Goal: Task Accomplishment & Management: Manage account settings

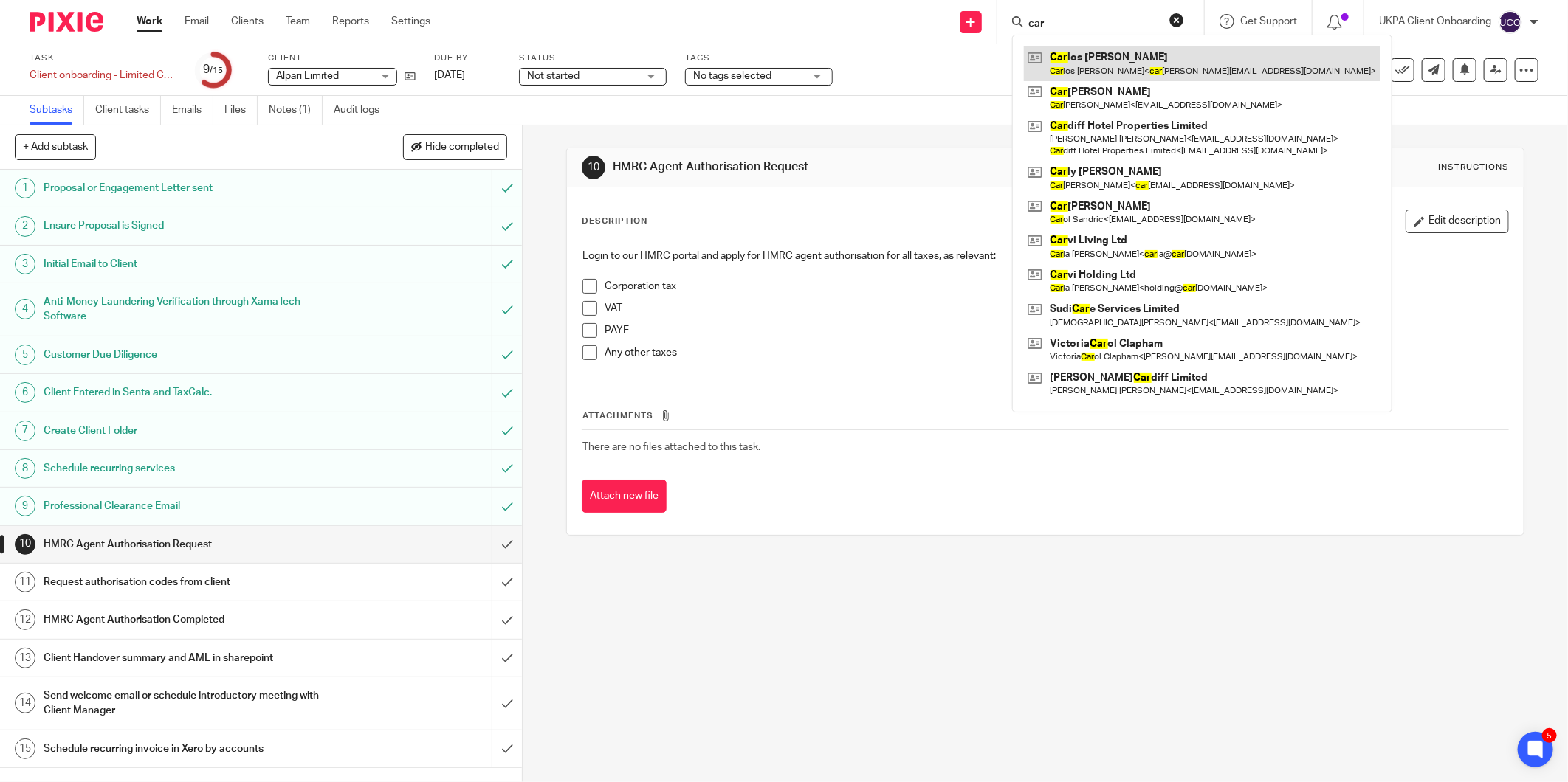
type input "car"
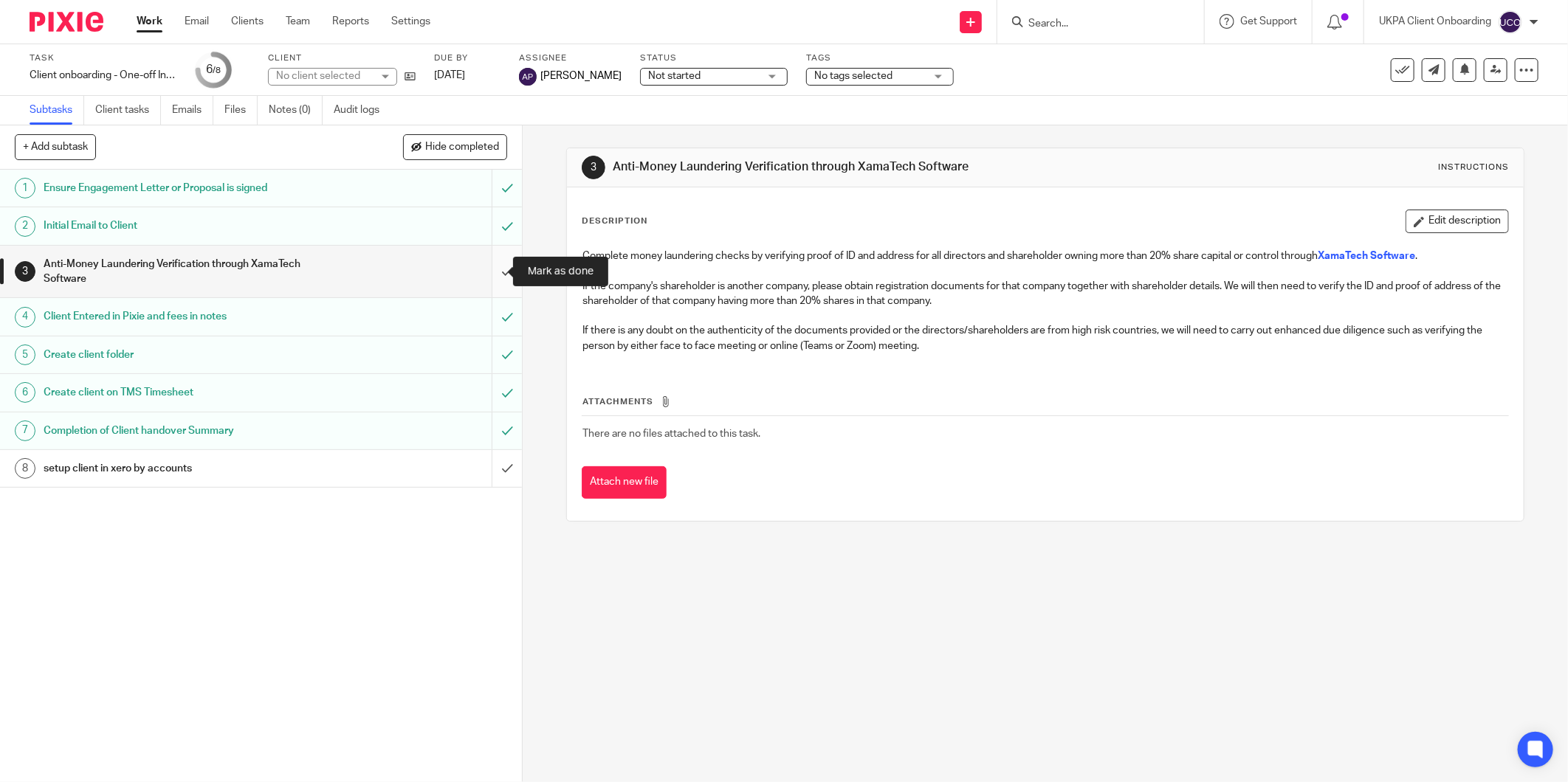
click at [490, 274] on input "submit" at bounding box center [261, 272] width 522 height 53
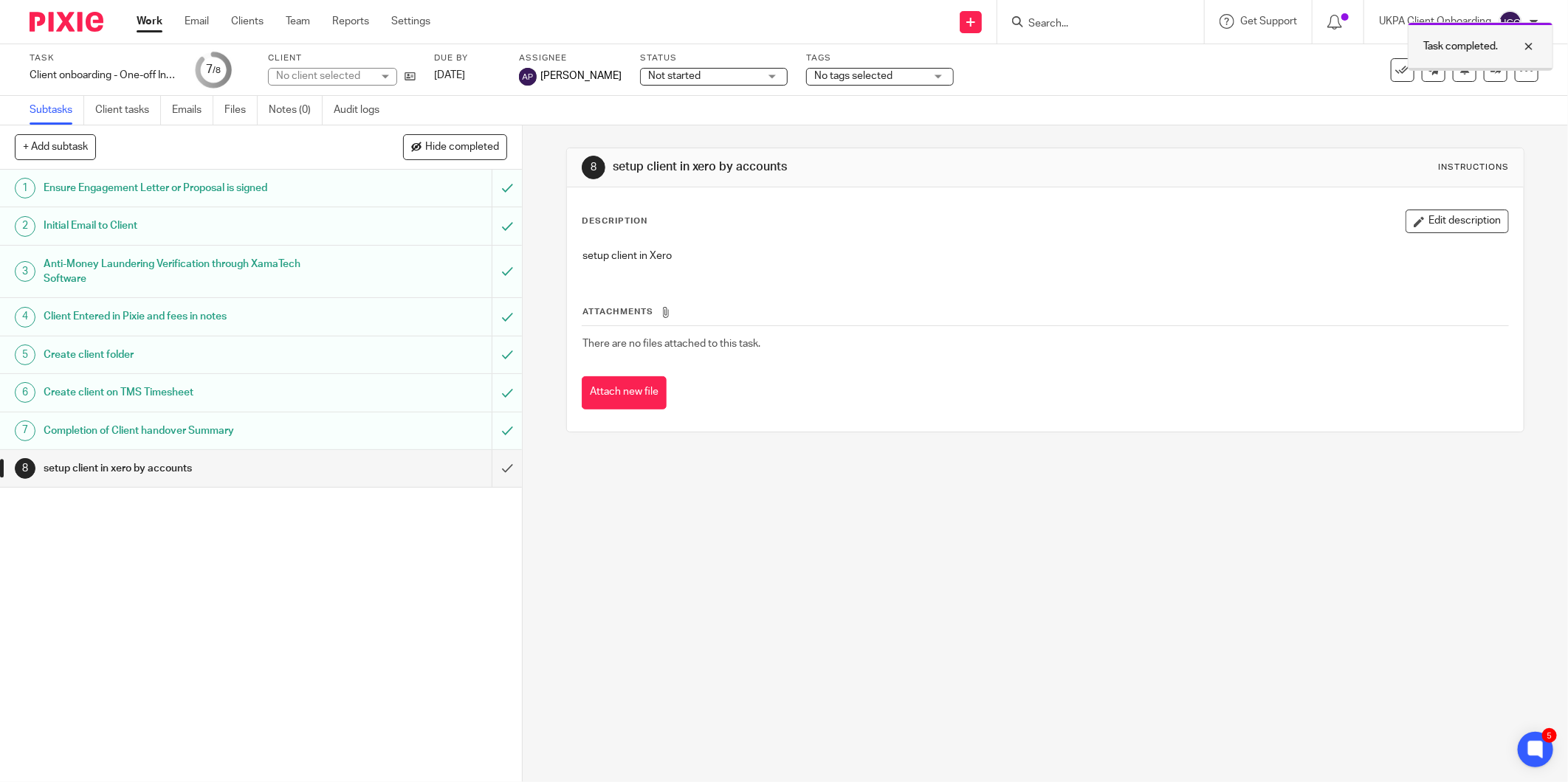
click at [1526, 43] on div at bounding box center [1517, 46] width 40 height 18
click at [1484, 76] on link at bounding box center [1496, 70] width 24 height 24
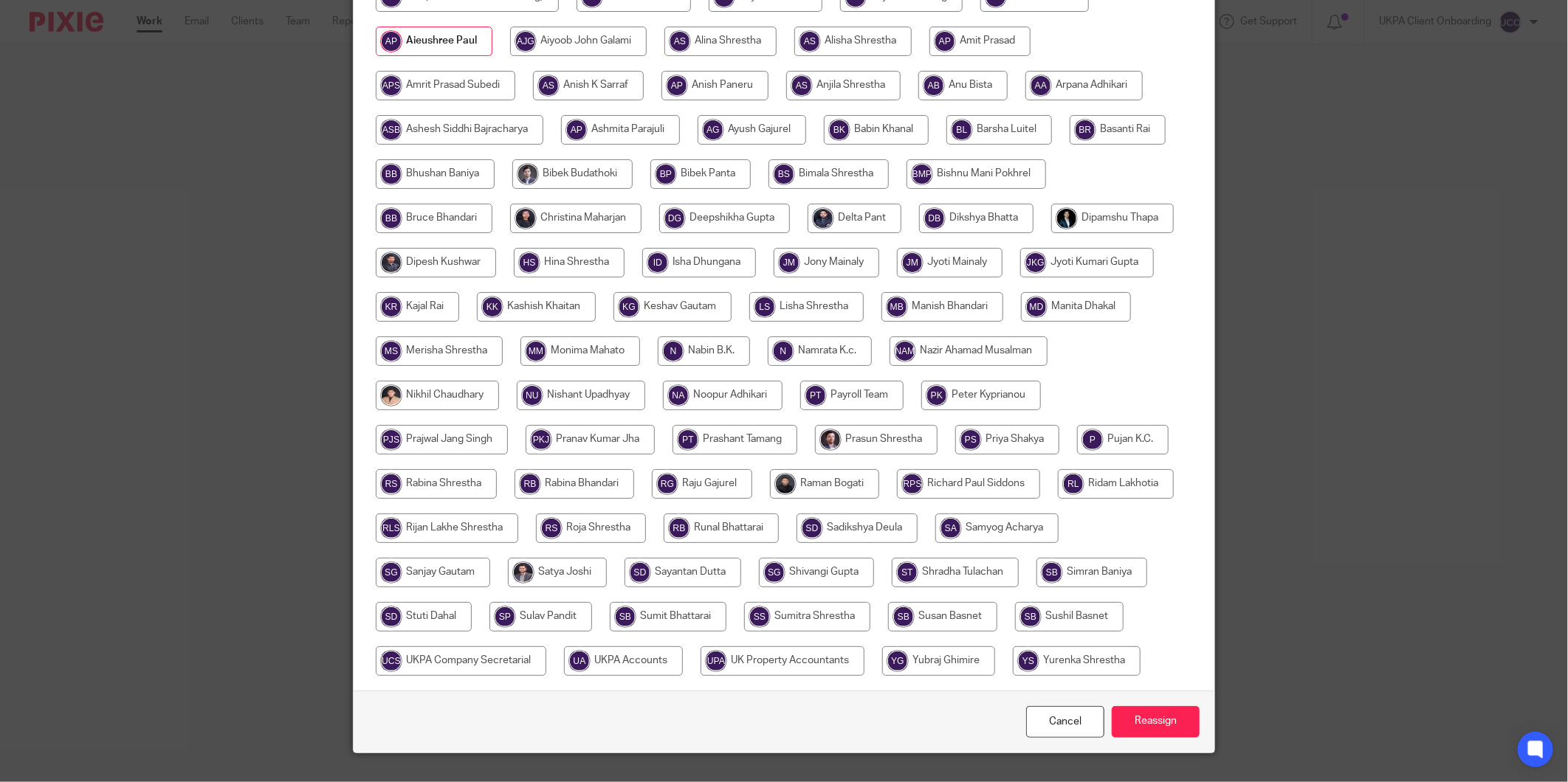
scroll to position [316, 0]
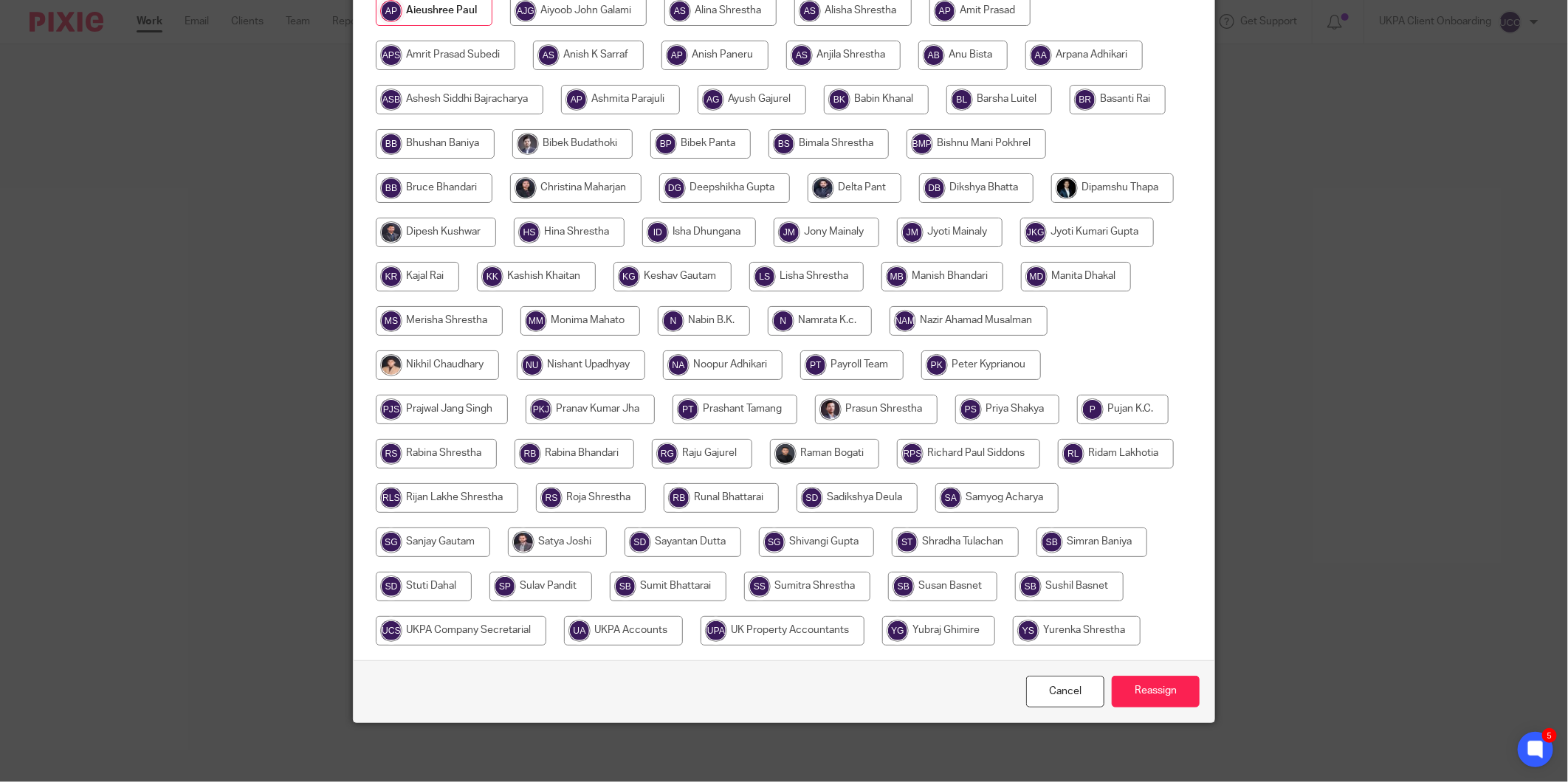
click at [683, 616] on input "radio" at bounding box center [623, 631] width 118 height 30
radio input "true"
click at [1169, 687] on input "Reassign" at bounding box center [1155, 691] width 88 height 31
